Goal: Information Seeking & Learning: Find specific fact

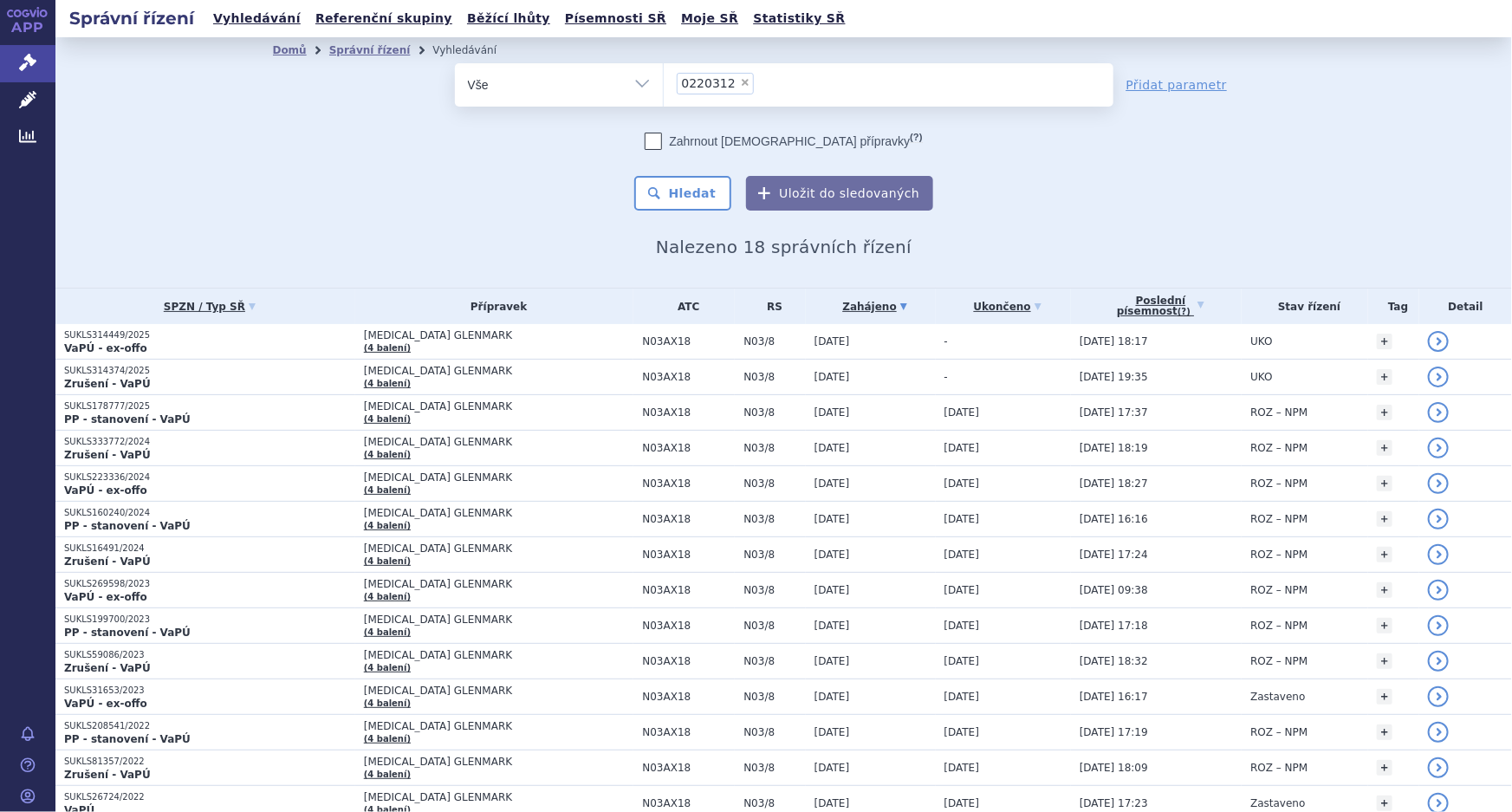
click at [740, 83] on span "×" at bounding box center [745, 82] width 11 height 11
click at [664, 83] on select "0220312" at bounding box center [663, 84] width 1 height 43
select select
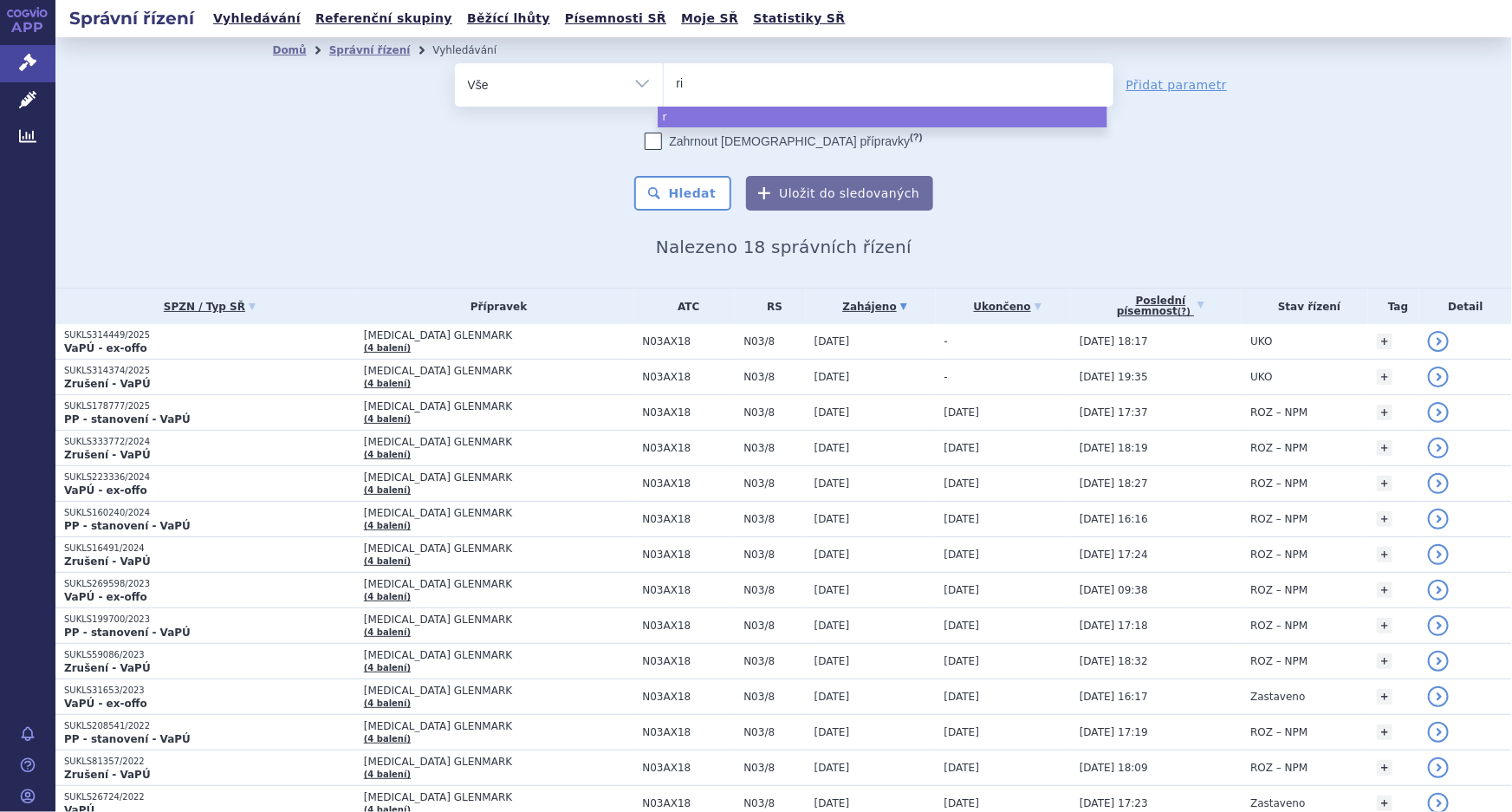
type input "riv"
type input "riva"
type input "rivar"
type input "rivaro"
type input "rivarox"
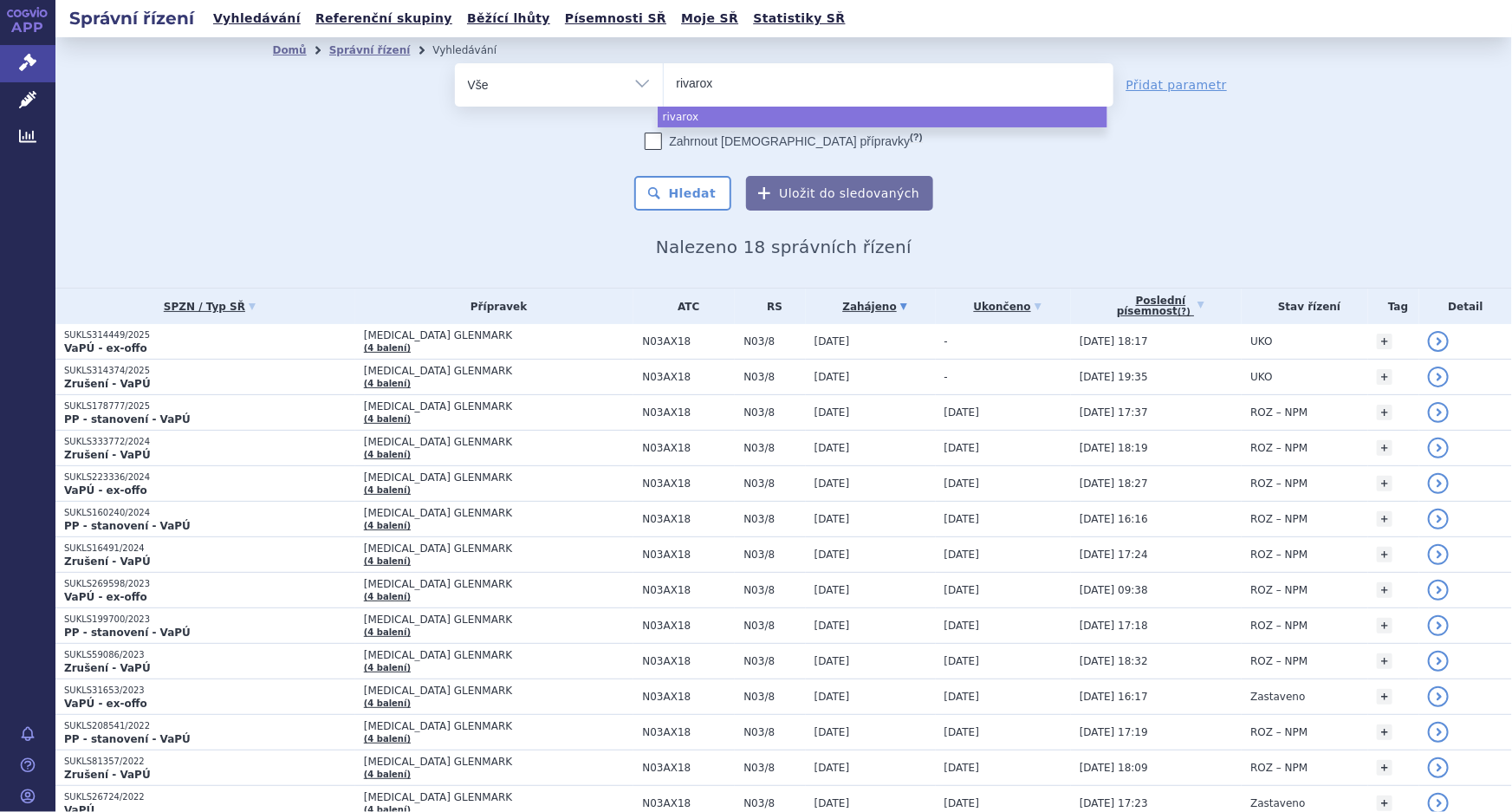
type input "rivaroxa"
type input "rivaroxaba"
type input "rivaroxaban"
type input "rivaroxaban g"
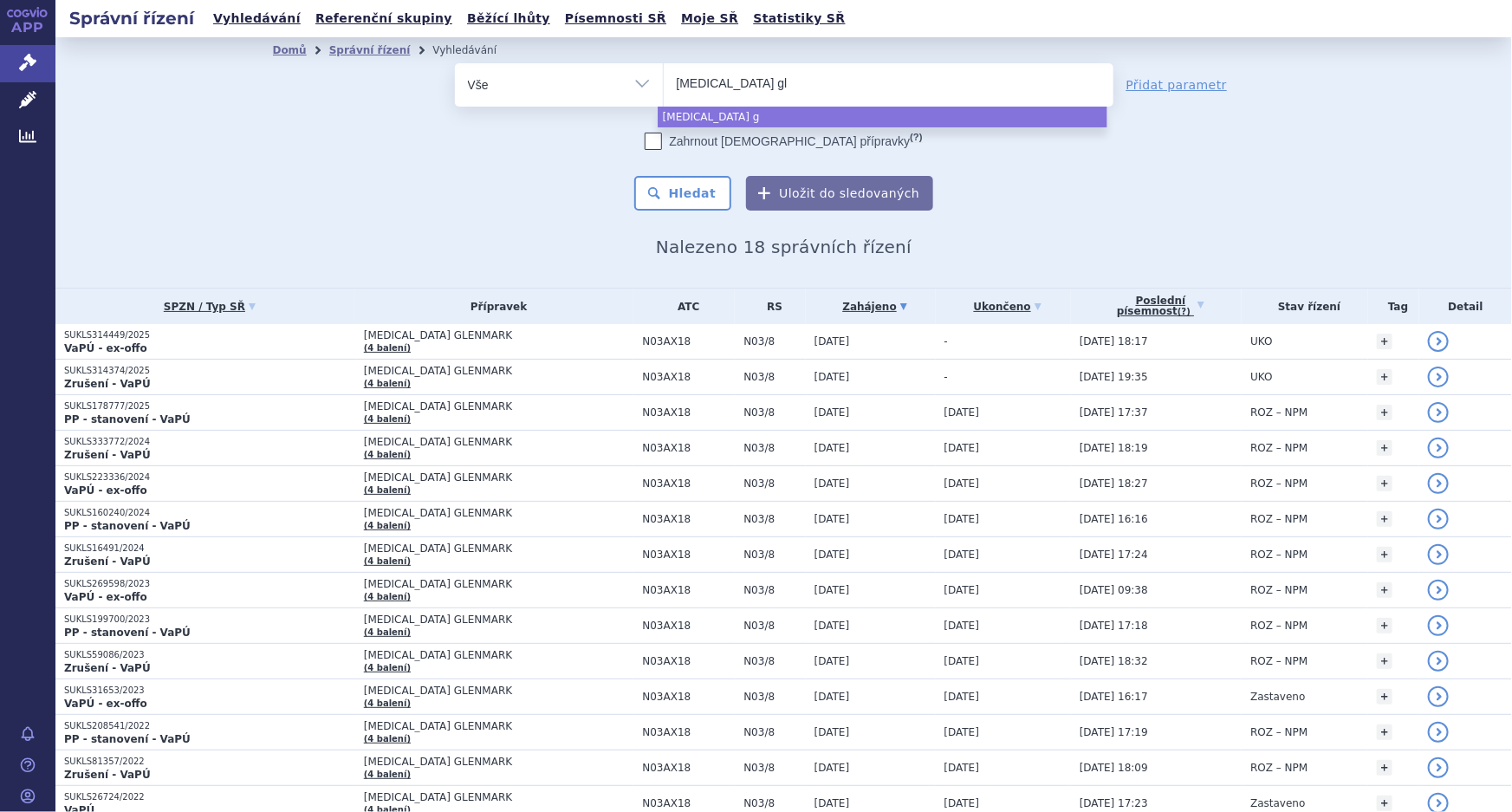
type input "rivaroxaban gle"
type input "rivaroxaban glen"
type input "rivaroxaban glenm"
type input "[MEDICAL_DATA] glenmark"
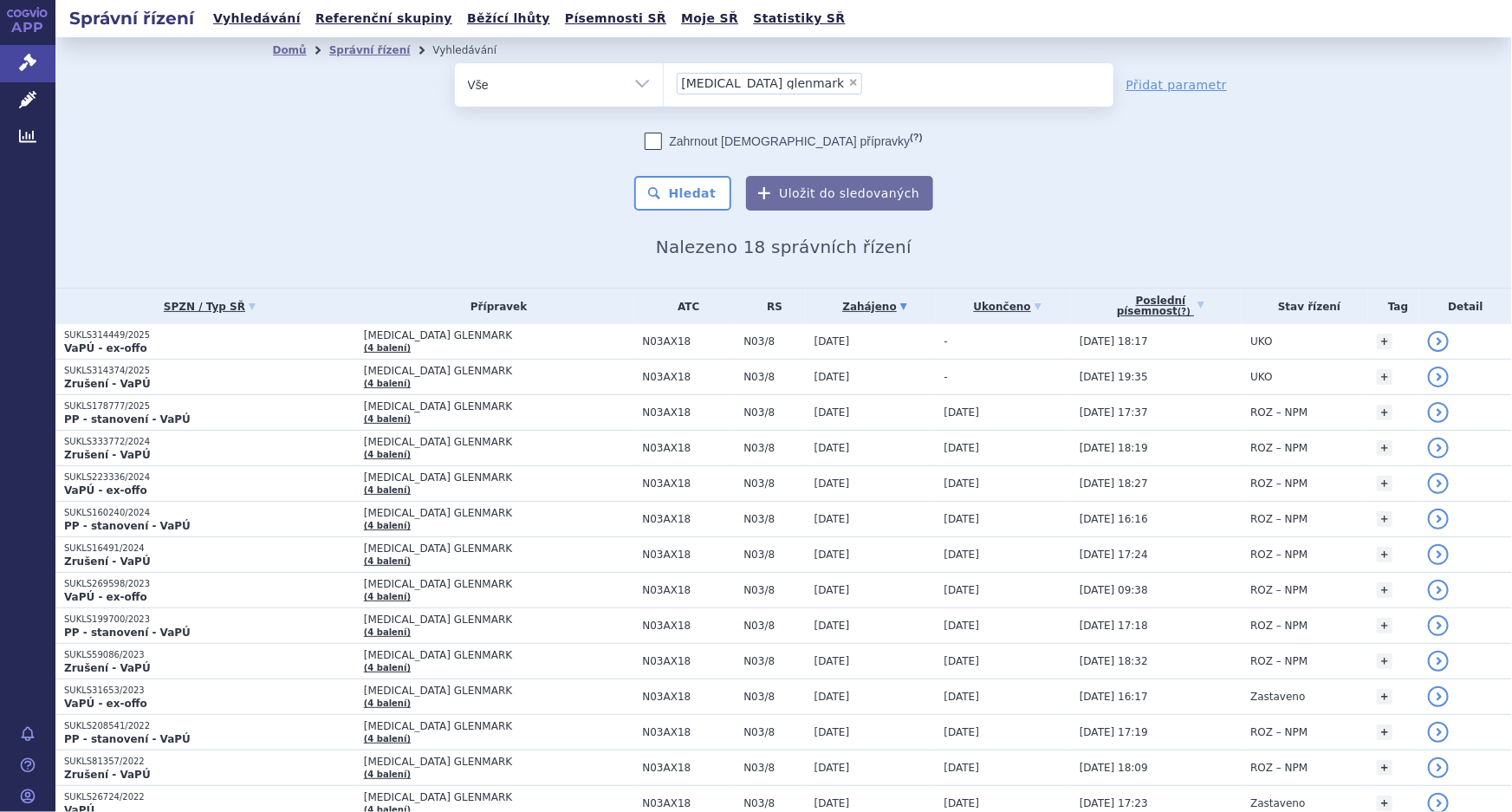
select select "[MEDICAL_DATA] glenmark"
click at [715, 182] on button "Hledat" at bounding box center [683, 192] width 98 height 34
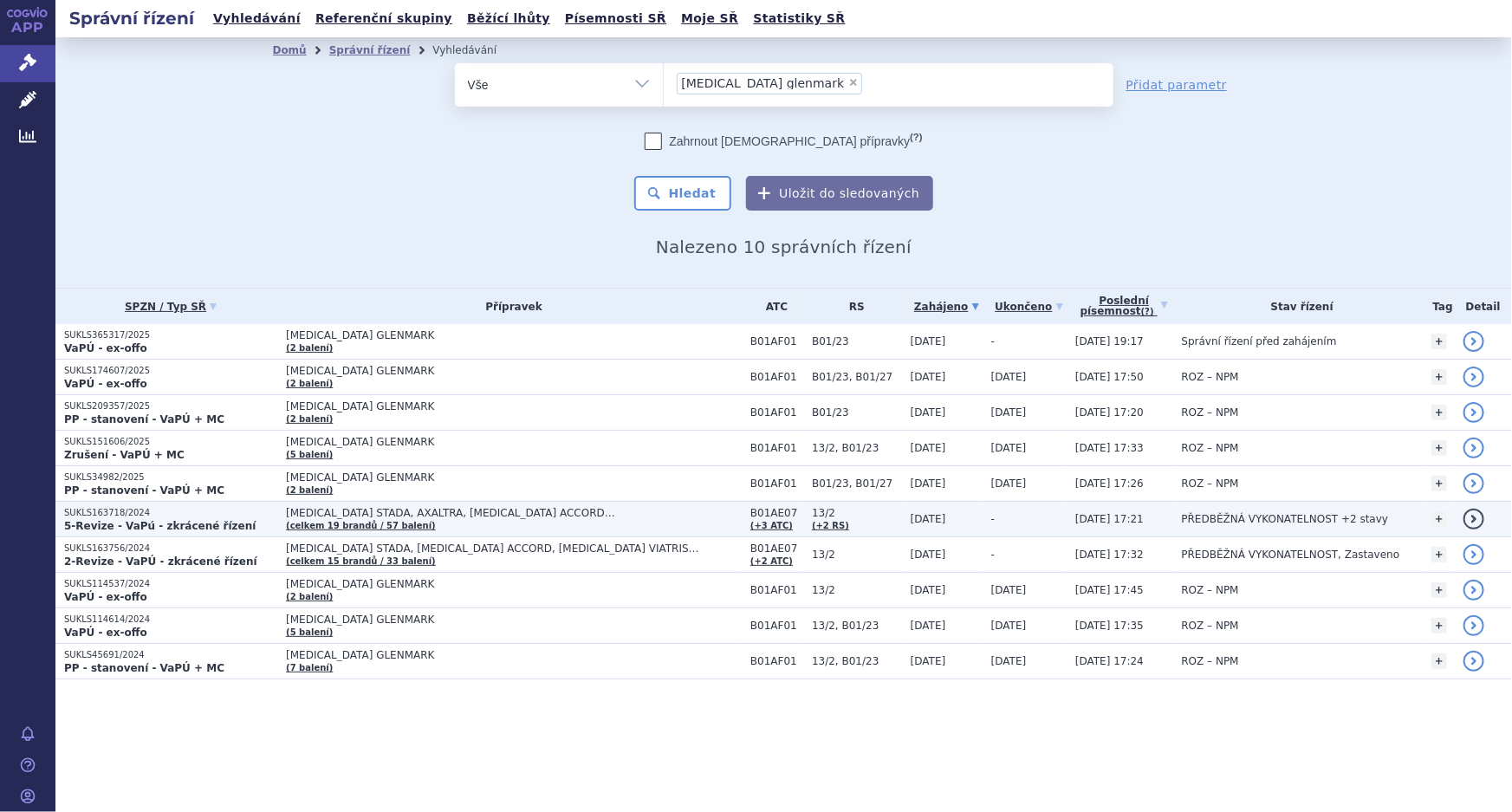
click at [415, 520] on td "APIXABAN STADA, AXALTRA, DABIGATRAN ETEXILATE ACCORD… (celkem 19 brandů / 57 ba…" at bounding box center [510, 520] width 465 height 35
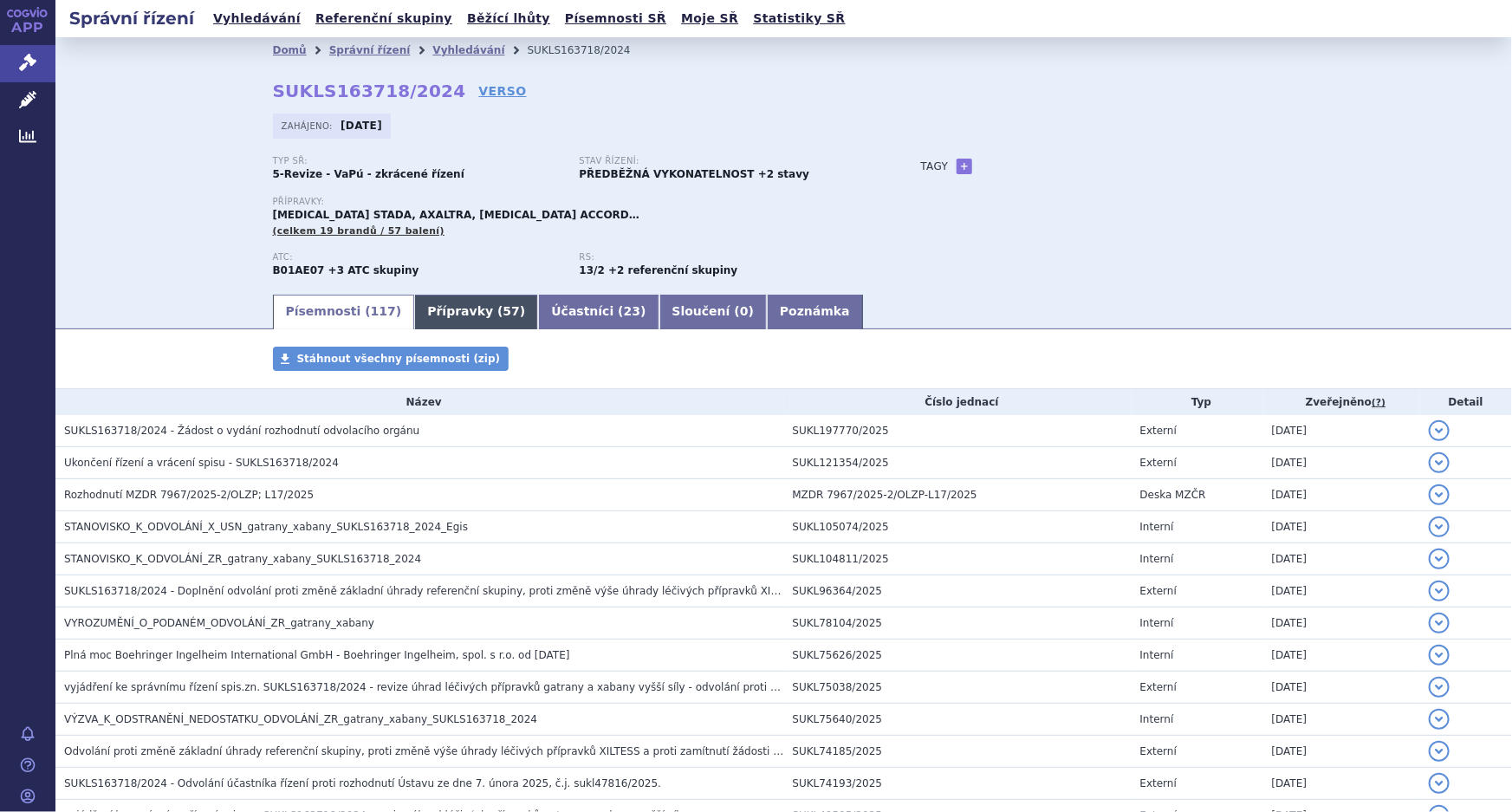
click at [430, 313] on link "Přípravky ( 57 )" at bounding box center [476, 311] width 124 height 34
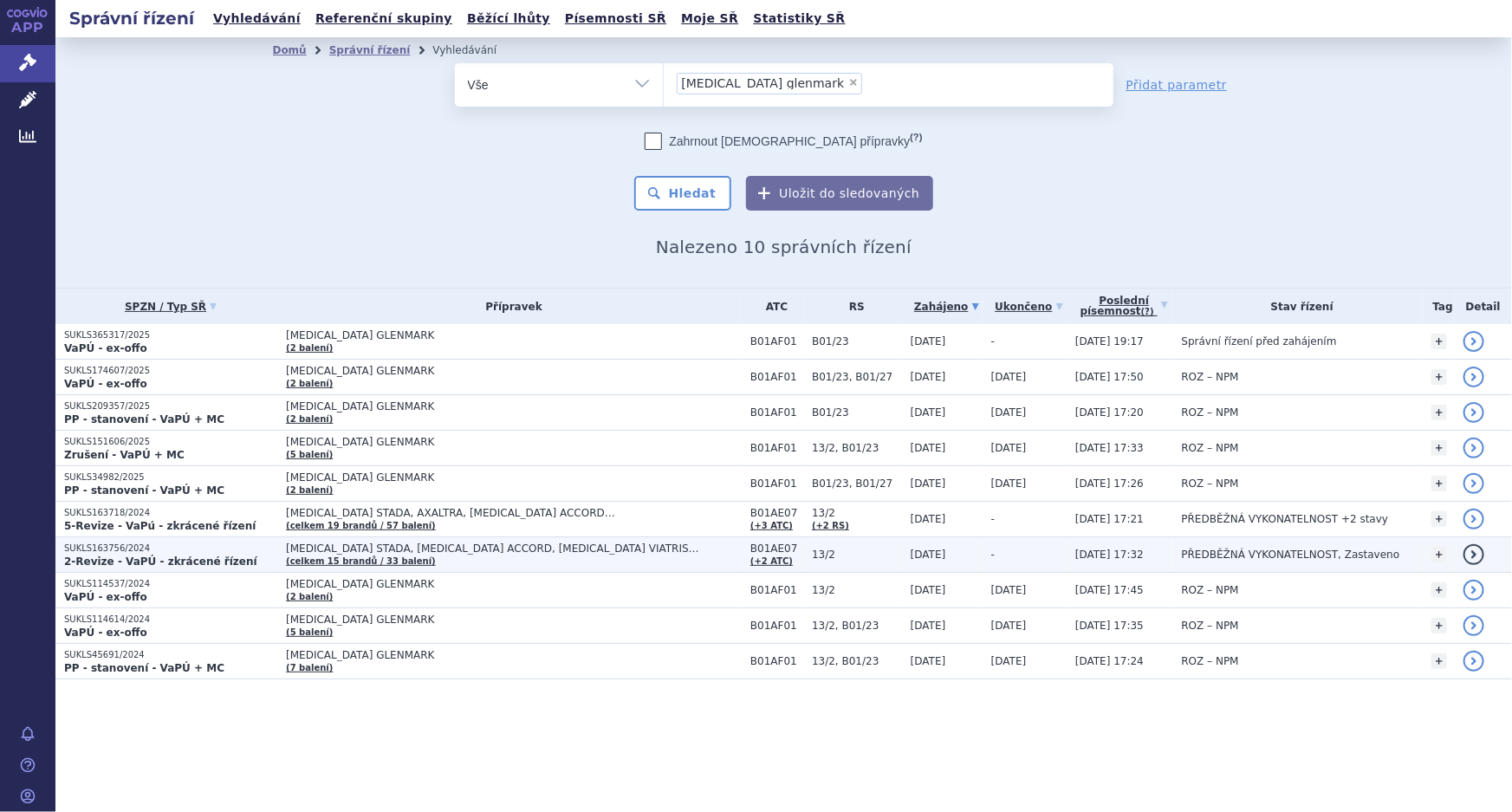
click at [502, 554] on td "APIXABAN STADA, DABIGATRAN ETEXILATE ACCORD, DABIGATRAN ETEXILATE VIATRIS… (cel…" at bounding box center [510, 555] width 465 height 35
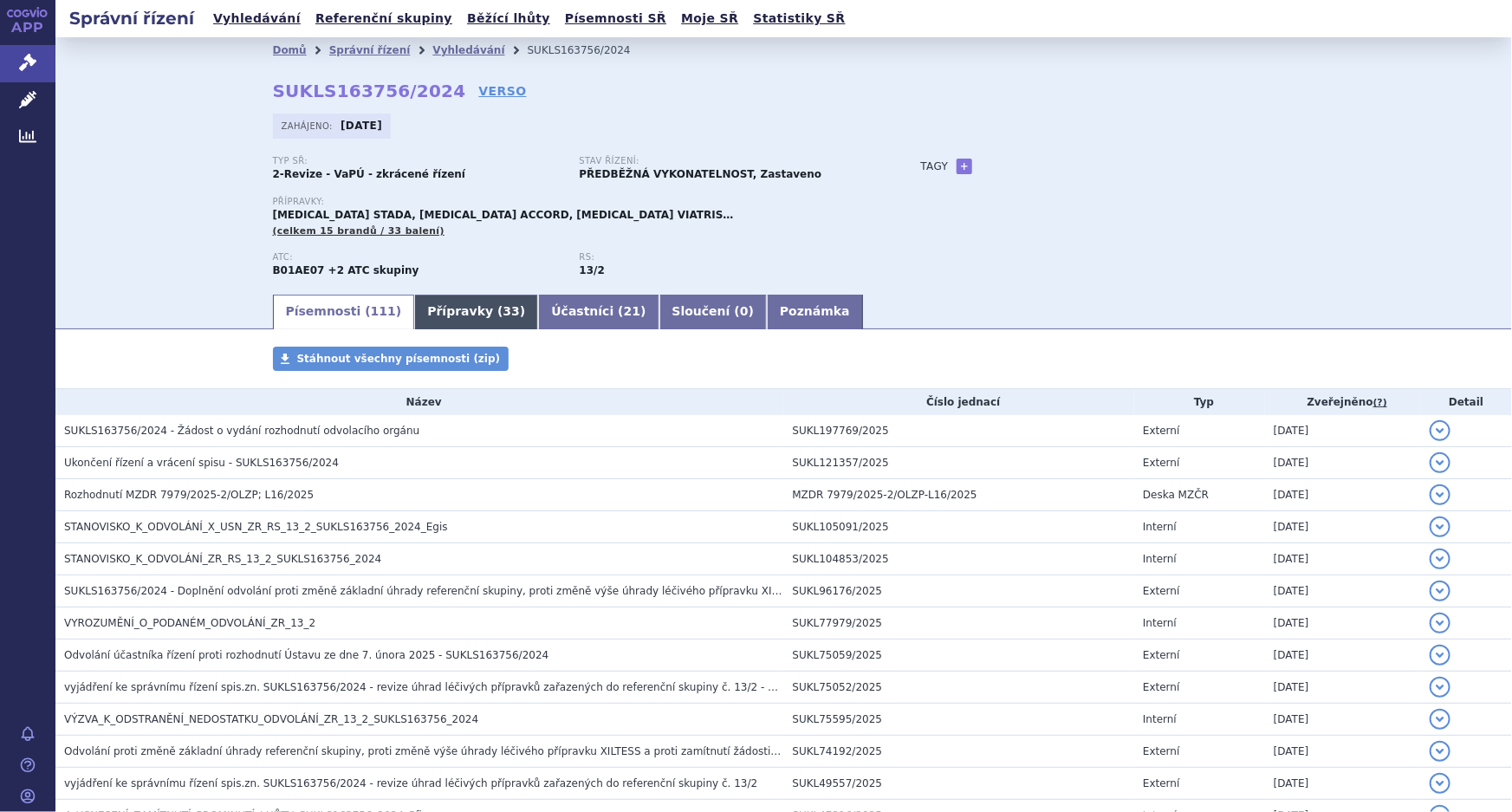
click at [414, 300] on link "Přípravky ( 33 )" at bounding box center [476, 311] width 124 height 34
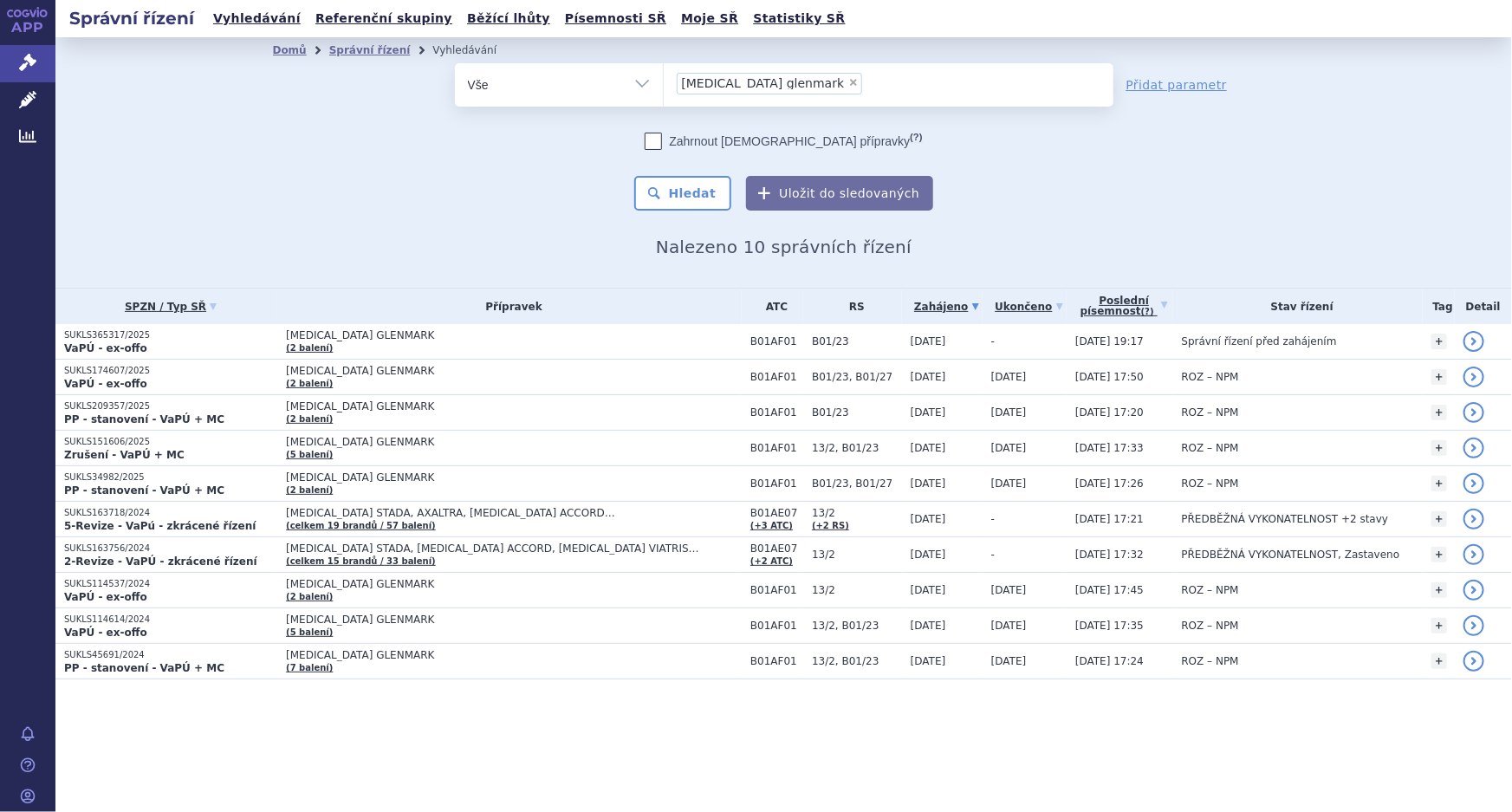
click at [559, 191] on div "Zahrnout [DEMOGRAPHIC_DATA] přípravky (?) Hledat Uložit do sledovaných" at bounding box center [783, 172] width 658 height 78
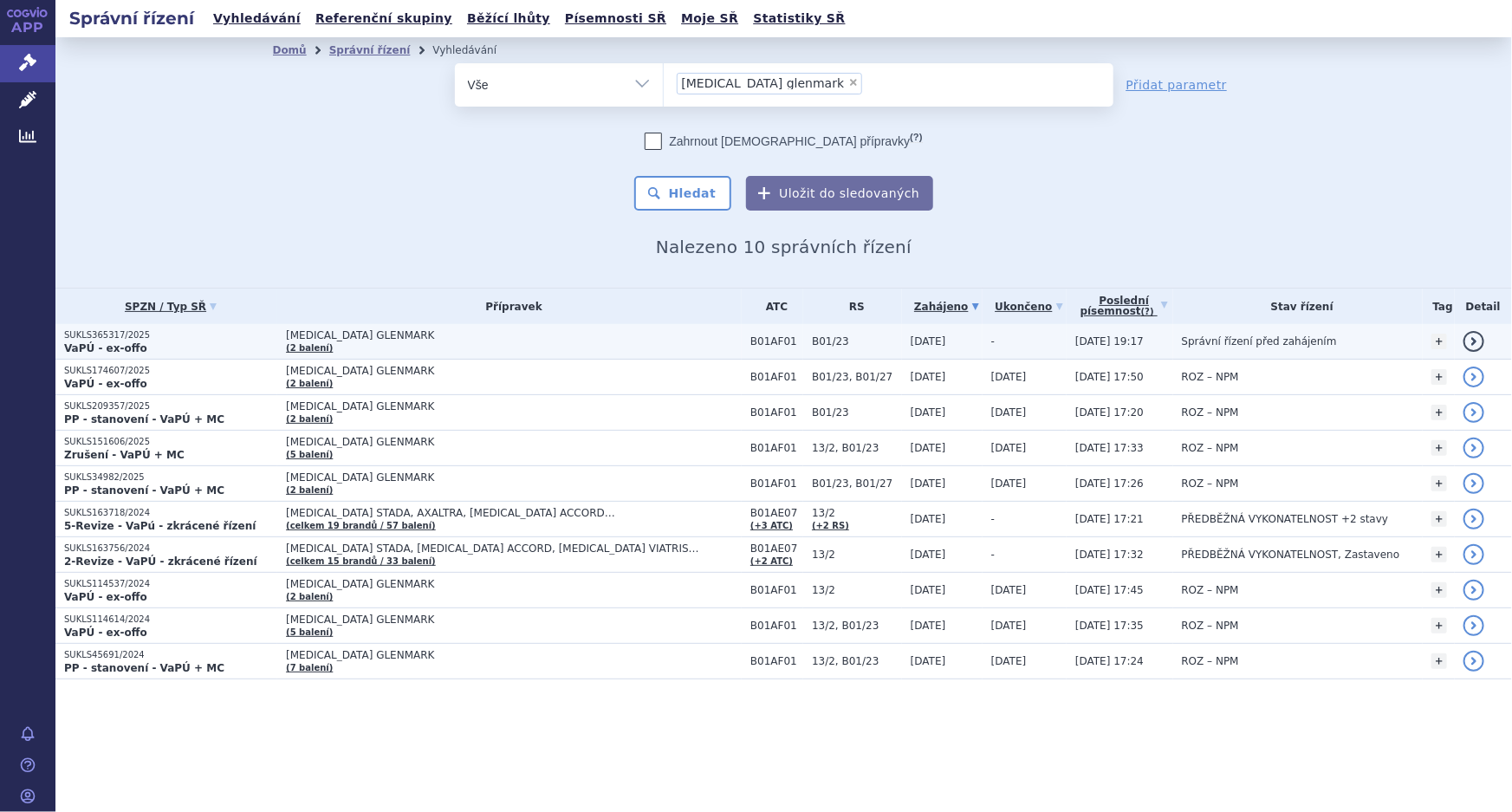
click at [442, 346] on td "RIVAROXABAN GLENMARK (2 balení)" at bounding box center [510, 341] width 465 height 35
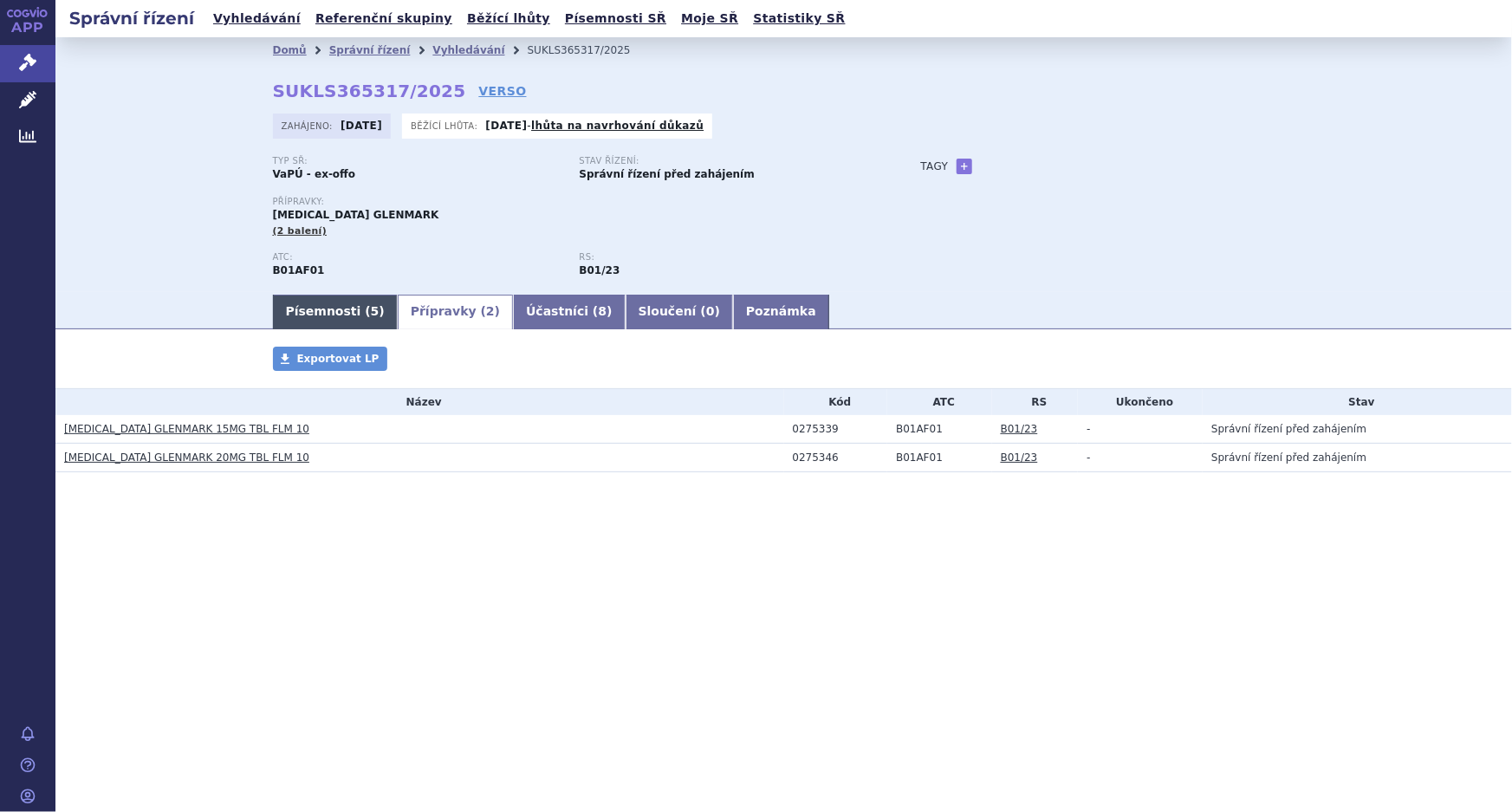
click at [327, 308] on link "Písemnosti ( 5 )" at bounding box center [334, 311] width 125 height 34
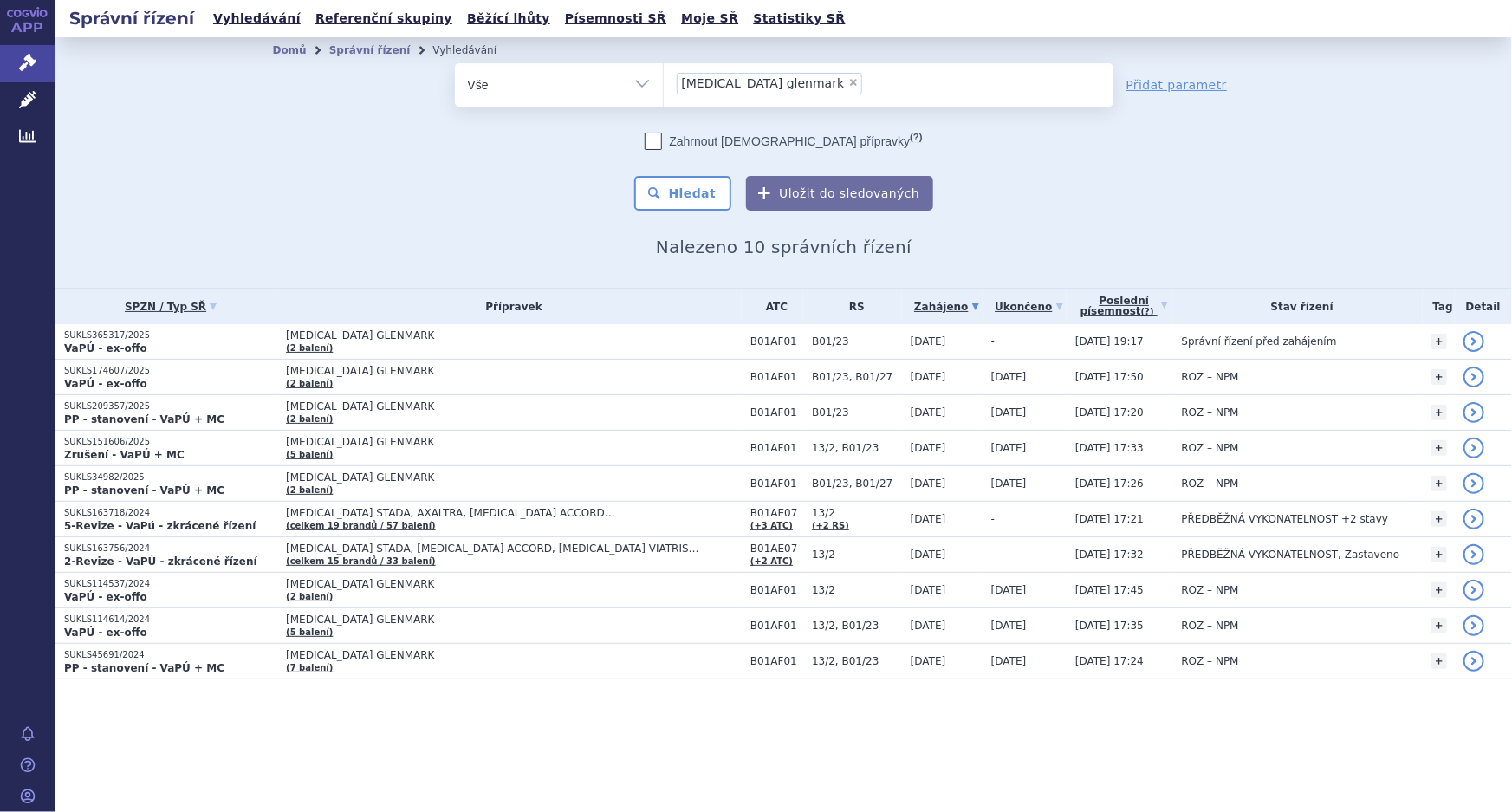
click at [944, 150] on div "Zahrnout [DEMOGRAPHIC_DATA] přípravky (?) Hledat Uložit do sledovaných" at bounding box center [783, 172] width 658 height 78
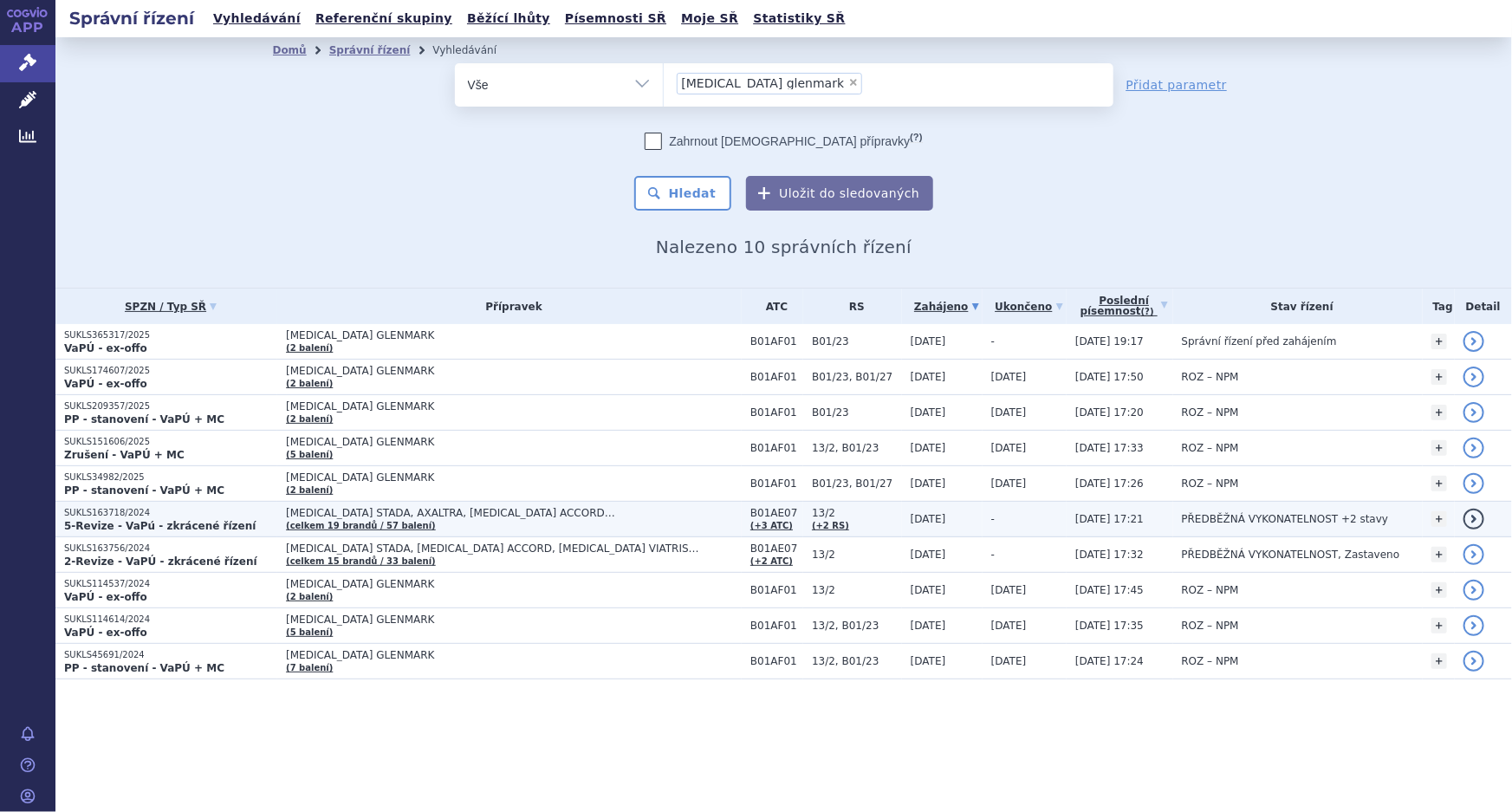
click at [472, 510] on span "[MEDICAL_DATA] STADA, AXALTRA, [MEDICAL_DATA] ACCORD…" at bounding box center [503, 513] width 433 height 12
